Goal: Check status: Check status

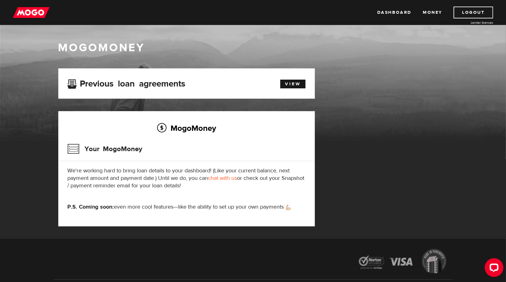
click at [133, 165] on div "MogoMoney Your MogoMoney We're working hard to bring loan details to your dashb…" at bounding box center [186, 168] width 257 height 115
click at [179, 182] on p "We're working hard to bring loan details to your dashboard! (Like your current …" at bounding box center [187, 178] width 238 height 22
click at [295, 85] on link "View" at bounding box center [293, 84] width 25 height 9
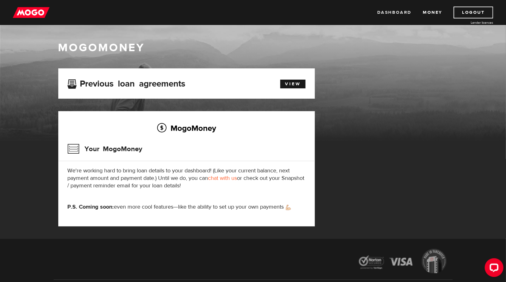
click at [398, 11] on link "Dashboard" at bounding box center [395, 13] width 34 height 12
click at [394, 13] on link "Dashboard" at bounding box center [395, 13] width 34 height 12
click at [388, 7] on link "Dashboard" at bounding box center [395, 13] width 34 height 12
click at [390, 19] on div "Dashboard Money Logout Lender licences Dashboard Money Logout Lender licences" at bounding box center [253, 12] width 506 height 25
click at [390, 12] on link "Dashboard" at bounding box center [395, 13] width 34 height 12
